Goal: Information Seeking & Learning: Learn about a topic

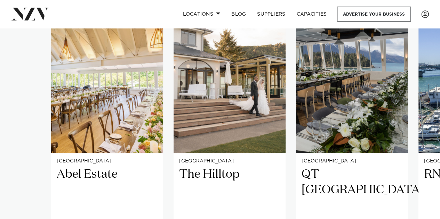
scroll to position [501, 0]
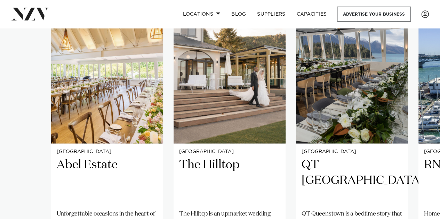
click at [399, 106] on img "3 / 38" at bounding box center [352, 68] width 112 height 150
click at [332, 120] on img "3 / 38" at bounding box center [352, 68] width 112 height 150
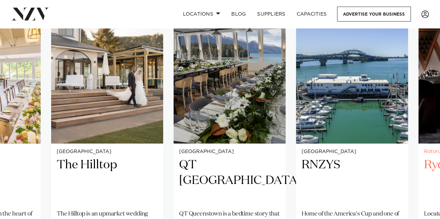
click at [395, 136] on img "4 / 38" at bounding box center [352, 68] width 112 height 150
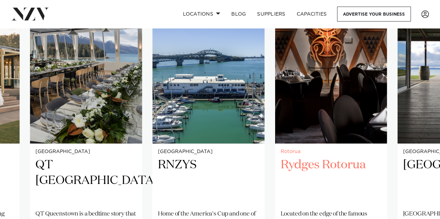
scroll to position [498, 0]
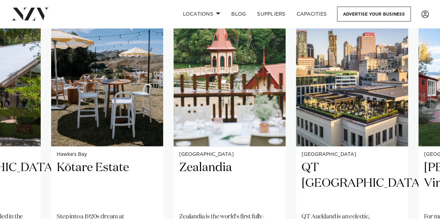
click at [401, 193] on h2 "QT Auckland" at bounding box center [352, 183] width 101 height 47
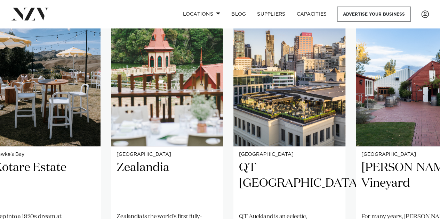
scroll to position [496, 0]
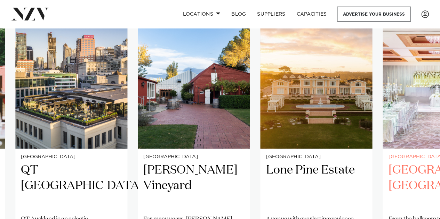
scroll to position [493, 0]
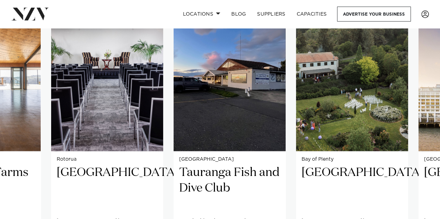
click at [401, 209] on h2 "Villa Vie" at bounding box center [352, 188] width 101 height 47
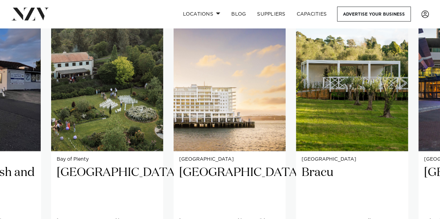
scroll to position [490, 0]
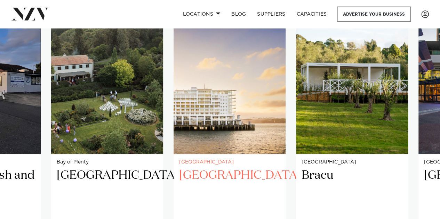
click at [373, 132] on img "36 / 38" at bounding box center [352, 79] width 112 height 150
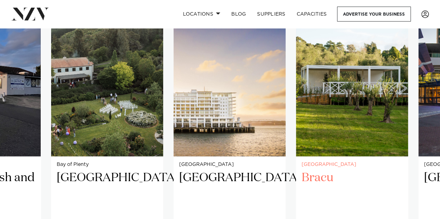
click at [328, 184] on h2 "Bracu" at bounding box center [352, 193] width 101 height 47
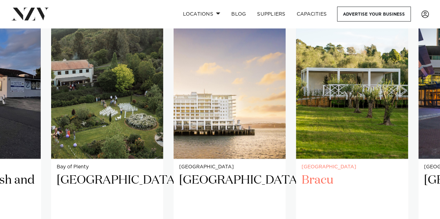
click at [368, 184] on h2 "Bracu" at bounding box center [352, 195] width 101 height 47
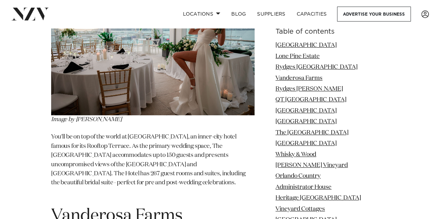
scroll to position [1634, 0]
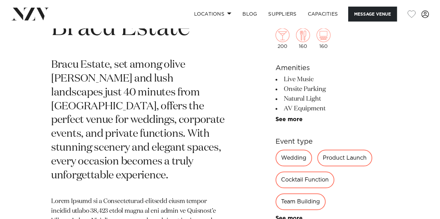
scroll to position [283, 0]
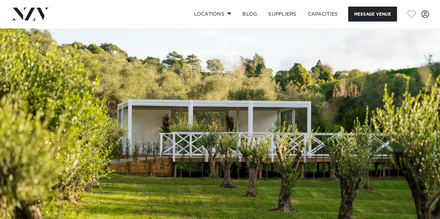
click at [283, 155] on img at bounding box center [220, 131] width 440 height 206
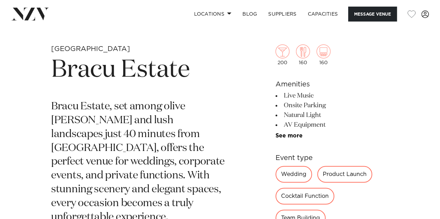
scroll to position [241, 0]
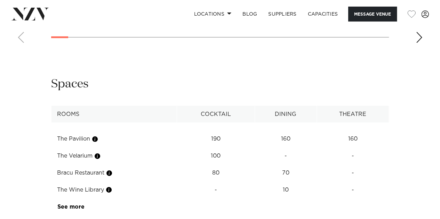
scroll to position [1015, 0]
